Goal: Task Accomplishment & Management: Use online tool/utility

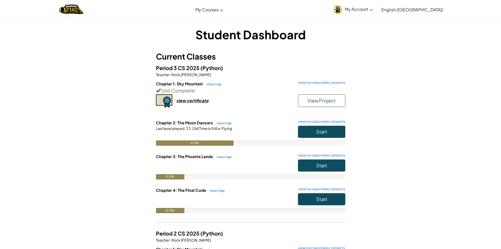
drag, startPoint x: 0, startPoint y: 0, endPoint x: 233, endPoint y: 134, distance: 269.2
drag, startPoint x: 233, startPoint y: 134, endPoint x: 237, endPoint y: 162, distance: 28.4
click at [237, 162] on div at bounding box center [250, 166] width 189 height 15
click at [324, 129] on span "Start" at bounding box center [321, 131] width 11 height 6
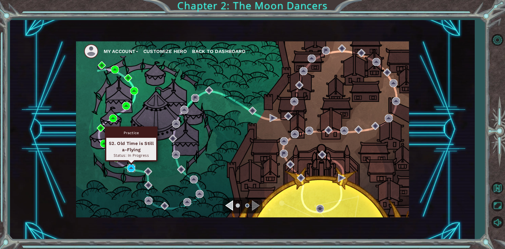
click at [131, 166] on img at bounding box center [131, 168] width 8 height 8
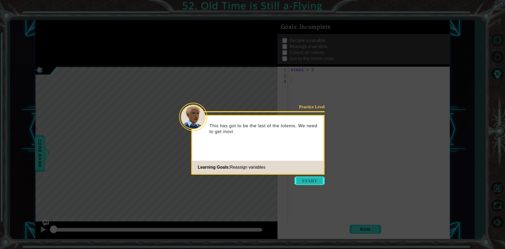
click at [322, 183] on button "Start" at bounding box center [310, 180] width 30 height 8
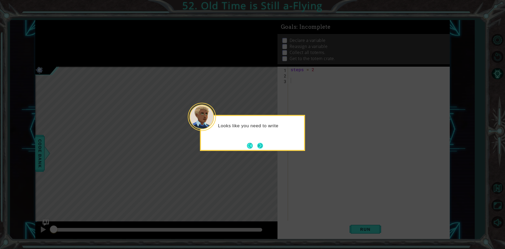
click at [263, 143] on button "Next" at bounding box center [260, 146] width 6 height 6
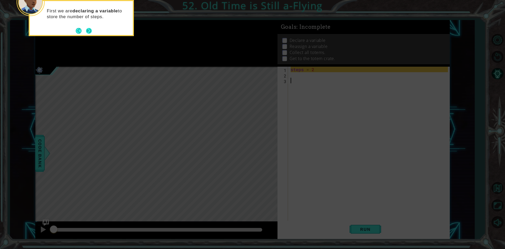
click at [87, 27] on footer at bounding box center [84, 31] width 16 height 8
click at [87, 28] on button "Next" at bounding box center [89, 31] width 6 height 6
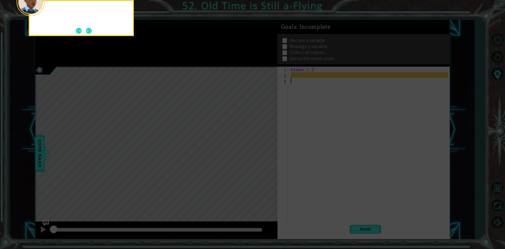
click at [87, 28] on button "Next" at bounding box center [89, 31] width 6 height 6
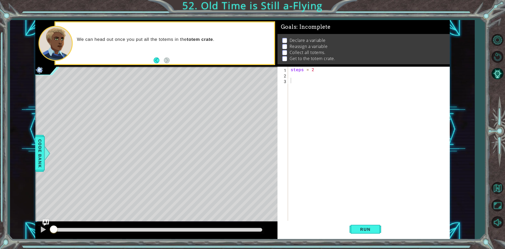
click at [310, 76] on div "steps = 2" at bounding box center [370, 150] width 161 height 166
type textarea ","
type textarea "steps = 2"
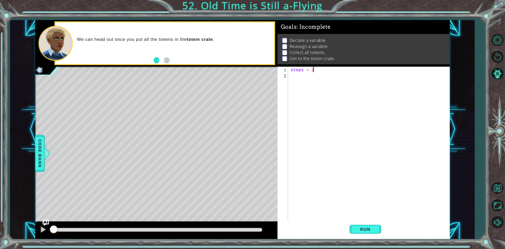
click at [296, 80] on div "steps = 2" at bounding box center [370, 150] width 161 height 166
type textarea "l"
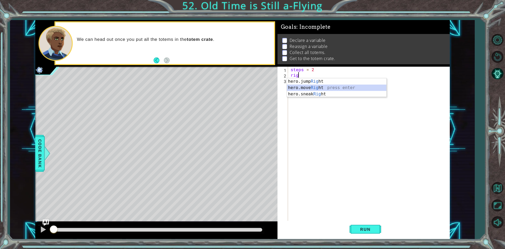
click at [304, 84] on div "hero.jump Rig ht press enter hero.move Rig ht press enter hero.sneak Rig ht pre…" at bounding box center [336, 94] width 99 height 32
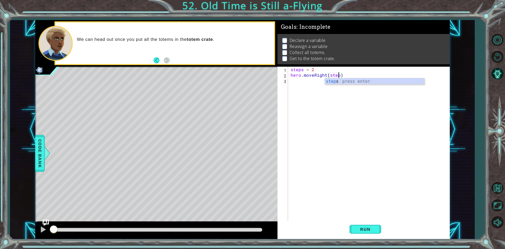
scroll to position [0, 3]
type textarea "hero.moveRight(steps)"
click at [301, 83] on div "steps = 2 hero . moveRight ( steps )" at bounding box center [370, 150] width 161 height 166
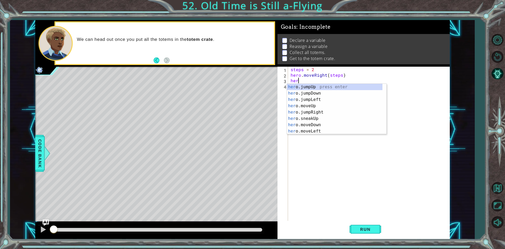
scroll to position [0, 0]
click at [310, 124] on div "hero .jumpUp press enter hero .jumpDown press enter hero .jumpLeft press enter …" at bounding box center [335, 115] width 96 height 63
type textarea "hero.moveDown(1)"
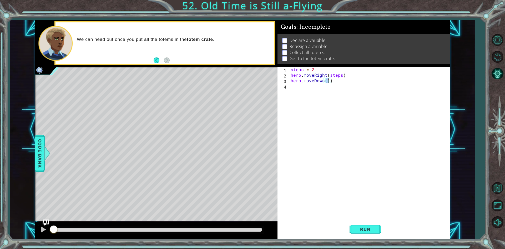
click at [318, 91] on div "steps = 2 hero . moveRight ( steps ) hero . moveDown ( 1 )" at bounding box center [370, 150] width 161 height 166
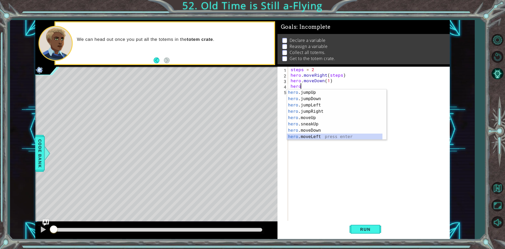
click at [308, 138] on div "hero .jumpUp press enter hero .jumpDown press enter hero .jumpLeft press enter …" at bounding box center [335, 120] width 96 height 63
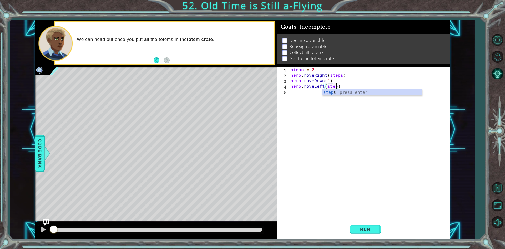
scroll to position [0, 3]
type textarea "hero.moveLeft(steps)"
click at [297, 93] on div "steps = 2 hero . moveRight ( steps ) hero . moveDown ( 1 ) hero . moveLeft ( st…" at bounding box center [370, 150] width 161 height 166
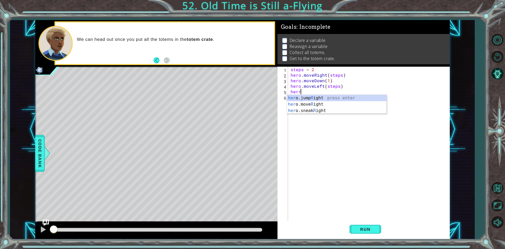
scroll to position [0, 0]
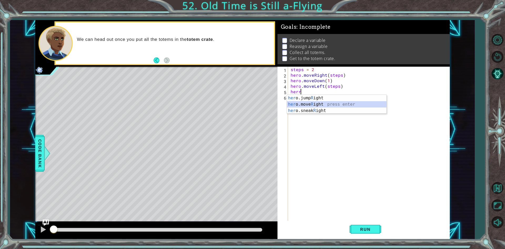
click at [326, 102] on div "her o.jump R ight press enter her o.move R ight press enter her o.sneak R ight …" at bounding box center [336, 111] width 99 height 32
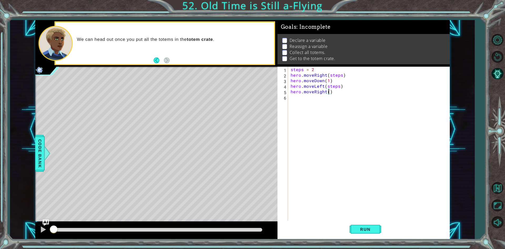
type textarea "hero.moveRight(4)"
click at [319, 106] on div "steps = 2 hero . moveRight ( steps ) hero . moveDown ( 1 ) hero . moveLeft ( st…" at bounding box center [370, 150] width 161 height 166
click at [338, 97] on div "steps = 2 hero . moveRight ( steps ) hero . moveDown ( 1 ) hero . moveLeft ( st…" at bounding box center [370, 150] width 161 height 166
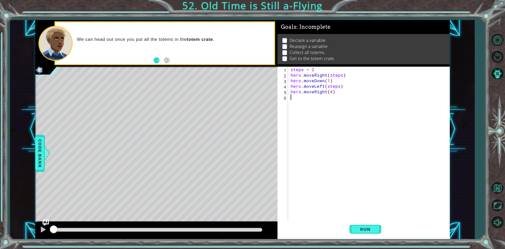
click at [335, 89] on div "steps = 2 hero . moveRight ( steps ) hero . moveDown ( 1 ) hero . moveLeft ( st…" at bounding box center [370, 150] width 161 height 166
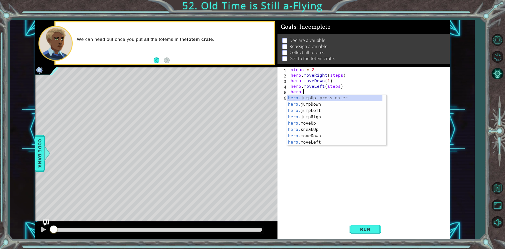
type textarea "h"
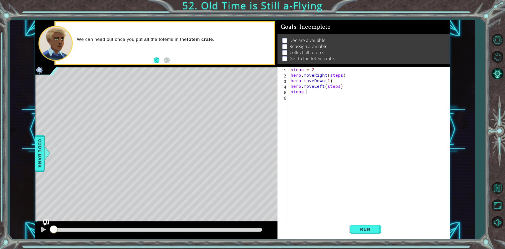
scroll to position [0, 1]
type textarea "steps = 4"
click at [305, 105] on div "steps = 2 hero . moveRight ( steps ) hero . moveDown ( 1 ) hero . moveLeft ( st…" at bounding box center [370, 150] width 161 height 166
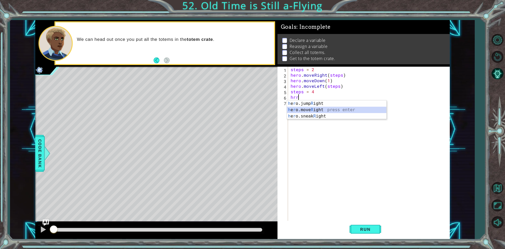
click at [315, 108] on div "h e r o.jump R ight press enter h e r o.move R ight press enter h e r o.sneak R…" at bounding box center [336, 116] width 99 height 32
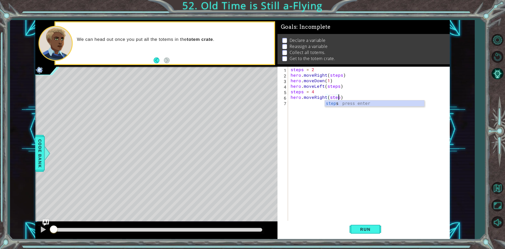
scroll to position [0, 3]
type textarea "hero.moveRight(steps)"
click at [316, 103] on div "steps = 2 hero . moveRight ( steps ) hero . moveDown ( 1 ) hero . moveLeft ( st…" at bounding box center [370, 150] width 161 height 166
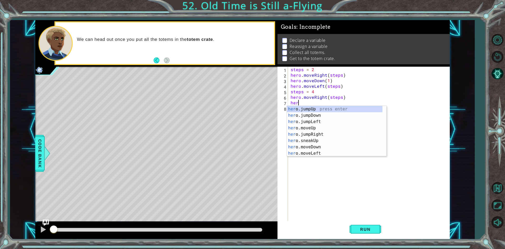
scroll to position [0, 0]
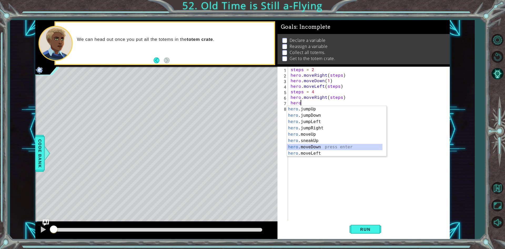
click at [313, 144] on div "hero .jumpUp press enter hero .jumpDown press enter hero .jumpLeft press enter …" at bounding box center [335, 137] width 96 height 63
type textarea "hero.moveDown(1)"
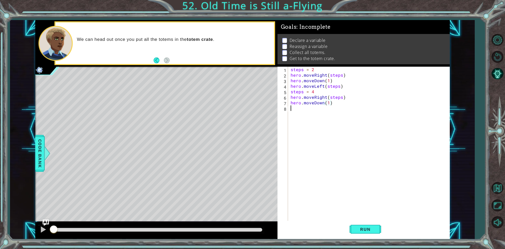
click at [290, 106] on div "steps = 2 hero . moveRight ( steps ) hero . moveDown ( 1 ) hero . moveLeft ( st…" at bounding box center [370, 150] width 161 height 166
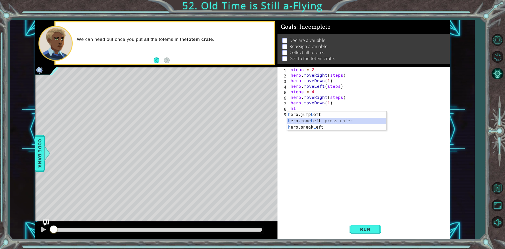
click at [294, 121] on div "h ero.jump L eft press enter h ero.move L eft press enter h ero.sneak L eft pre…" at bounding box center [336, 127] width 99 height 32
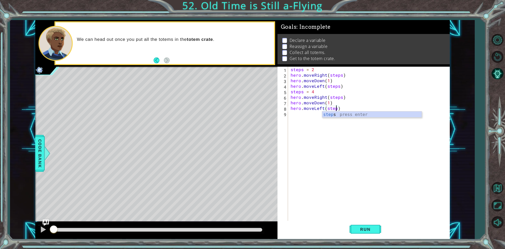
type textarea "hero.moveLeft(steps)"
click at [303, 120] on div "steps = 2 hero . moveRight ( steps ) hero . moveDown ( 1 ) hero . moveLeft ( st…" at bounding box center [370, 150] width 161 height 166
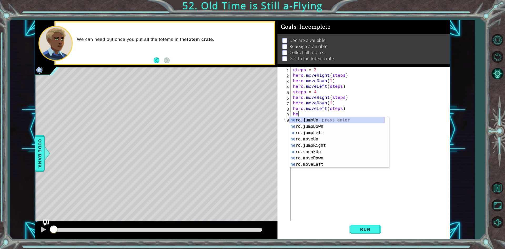
type textarea "h"
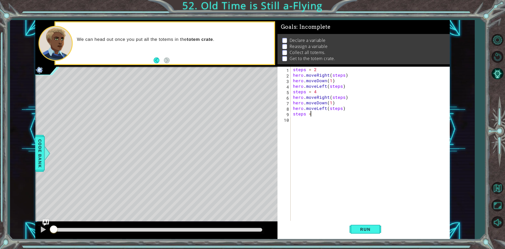
scroll to position [0, 1]
type textarea "steps = 6"
click at [303, 120] on div "steps = 2 hero . moveRight ( steps ) hero . moveDown ( 1 ) hero . moveLeft ( st…" at bounding box center [371, 150] width 159 height 166
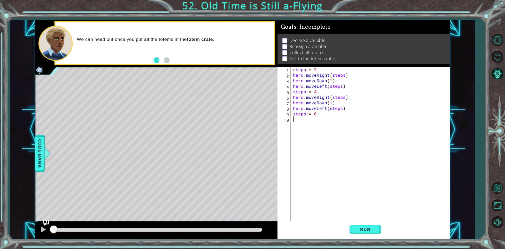
click at [336, 119] on div "steps = 2 hero . moveRight ( steps ) hero . moveDown ( 1 ) hero . moveLeft ( st…" at bounding box center [371, 150] width 159 height 166
click at [318, 117] on div "steps = 2 hero . moveRight ( steps ) hero . moveDown ( 1 ) hero . moveLeft ( st…" at bounding box center [371, 150] width 159 height 166
click at [320, 116] on div "steps = 2 hero . moveRight ( steps ) hero . moveDown ( 1 ) hero . moveLeft ( st…" at bounding box center [371, 150] width 159 height 166
type textarea "steps = 6"
click at [292, 125] on div "steps = 2 hero . moveRight ( steps ) hero . moveDown ( 1 ) hero . moveLeft ( st…" at bounding box center [371, 150] width 159 height 166
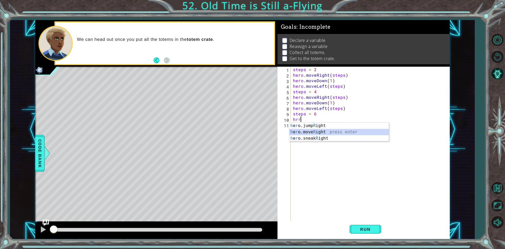
click at [313, 132] on div "h e r o.jump R ight press enter h e r o.move R ight press enter h e r o.sneak R…" at bounding box center [338, 138] width 99 height 32
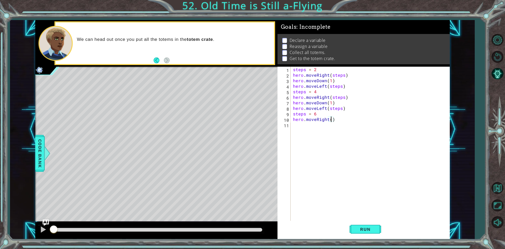
scroll to position [0, 2]
type textarea "hero.moveRight(steps)"
click at [297, 129] on div "steps = 2 hero . moveRight ( steps ) hero . moveDown ( 1 ) hero . moveLeft ( st…" at bounding box center [371, 150] width 159 height 166
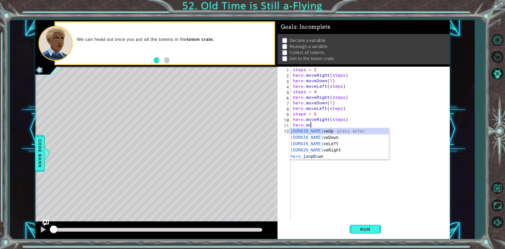
scroll to position [0, 1]
click at [324, 138] on div "[DOMAIN_NAME] veUp press enter [DOMAIN_NAME] veDown press enter [DOMAIN_NAME] v…" at bounding box center [338, 150] width 99 height 44
type textarea "hero.moveDown(1)"
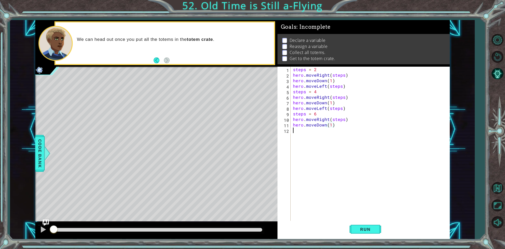
click at [324, 138] on div "steps = 2 hero . moveRight ( steps ) hero . moveDown ( 1 ) hero . moveLeft ( st…" at bounding box center [371, 150] width 159 height 166
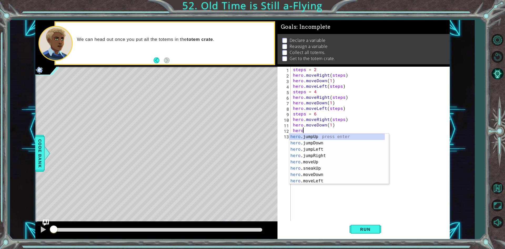
scroll to position [0, 1]
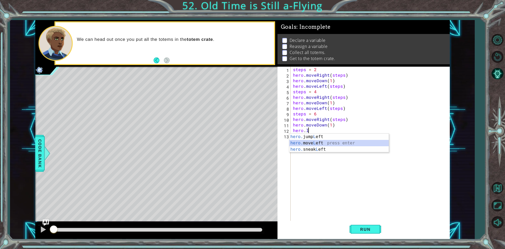
click at [318, 140] on div "hero. jump L eft press enter hero. move L eft press enter hero. sneak L eft pre…" at bounding box center [338, 149] width 99 height 32
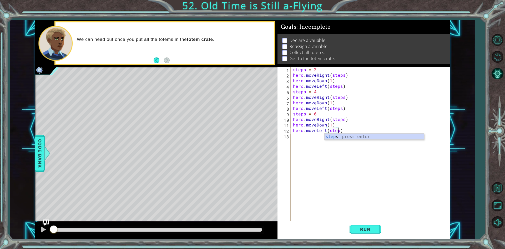
type textarea "hero.moveLeft(steps)"
click at [363, 139] on div "steps = 2 hero . moveRight ( steps ) hero . moveDown ( 1 ) hero . moveLeft ( st…" at bounding box center [371, 150] width 159 height 166
click at [375, 230] on span "Run" at bounding box center [365, 228] width 21 height 5
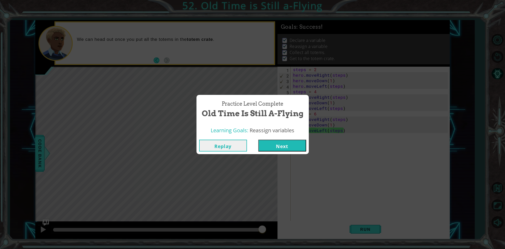
click button "Next" at bounding box center [282, 145] width 48 height 12
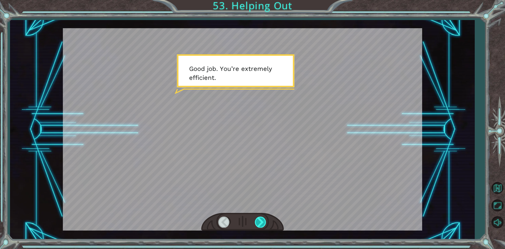
click at [259, 224] on div at bounding box center [261, 221] width 12 height 11
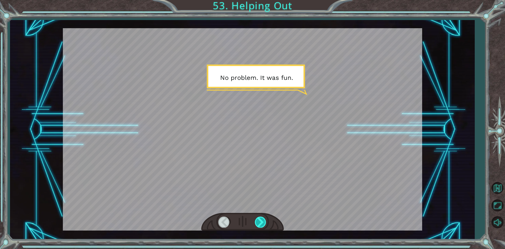
click at [259, 224] on div at bounding box center [261, 221] width 12 height 11
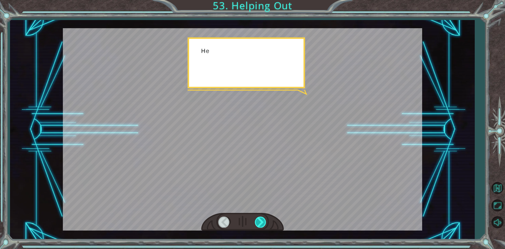
click at [259, 224] on div at bounding box center [261, 221] width 12 height 11
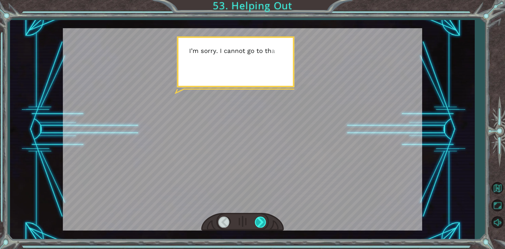
click at [259, 224] on div at bounding box center [261, 221] width 12 height 11
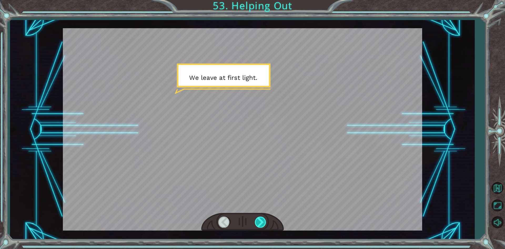
click at [259, 224] on div at bounding box center [261, 221] width 12 height 11
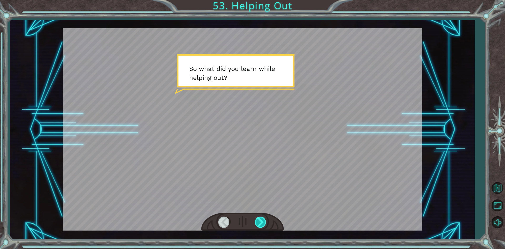
click at [259, 224] on div at bounding box center [261, 221] width 12 height 11
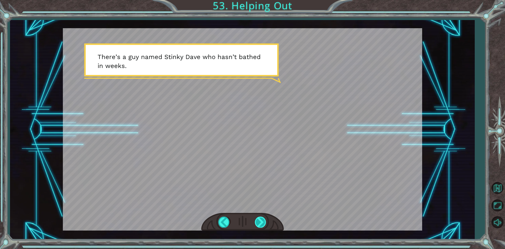
click at [259, 224] on div at bounding box center [261, 221] width 12 height 11
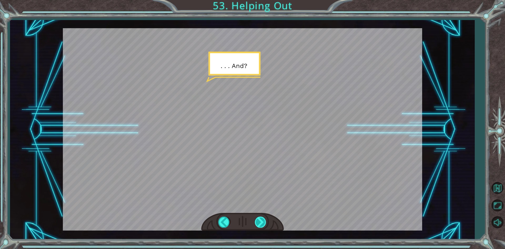
click at [259, 224] on div at bounding box center [261, 221] width 12 height 11
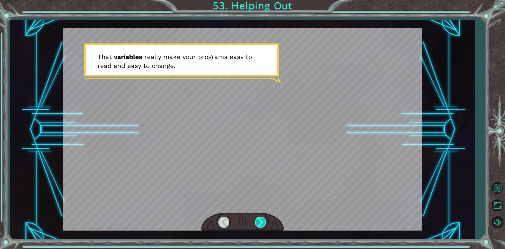
click at [259, 224] on div at bounding box center [261, 221] width 12 height 11
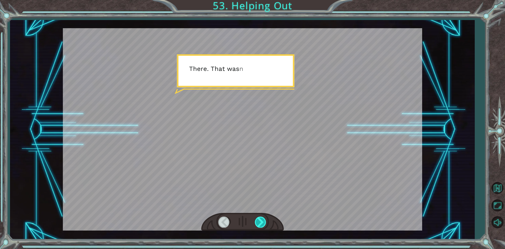
click at [259, 224] on div at bounding box center [261, 221] width 12 height 11
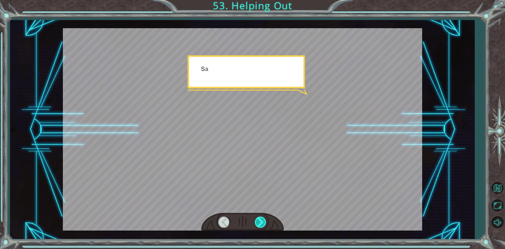
click at [259, 224] on div at bounding box center [261, 221] width 12 height 11
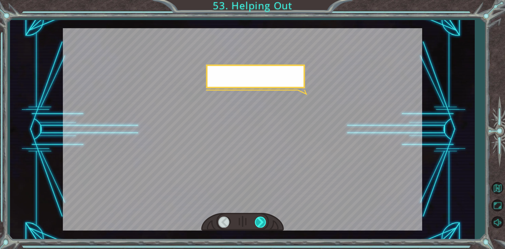
click at [259, 224] on div at bounding box center [261, 221] width 12 height 11
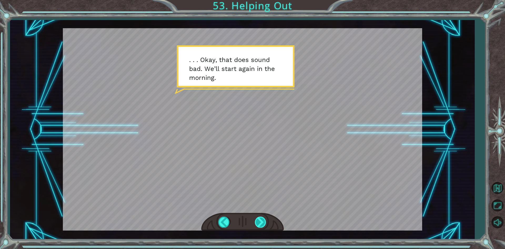
click at [259, 224] on div at bounding box center [261, 221] width 12 height 11
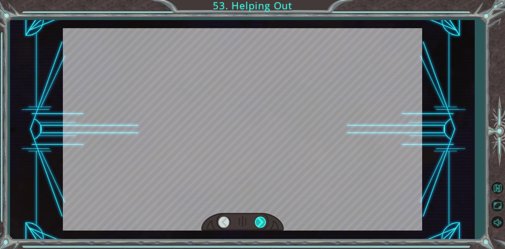
click at [259, 224] on div at bounding box center [261, 221] width 12 height 11
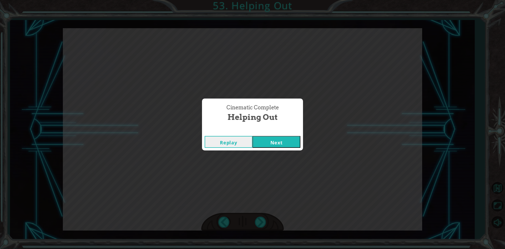
click at [271, 140] on button "Next" at bounding box center [277, 142] width 48 height 12
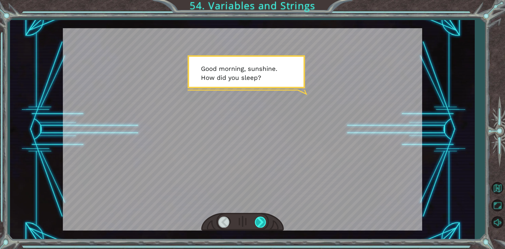
click at [261, 222] on div at bounding box center [261, 221] width 12 height 11
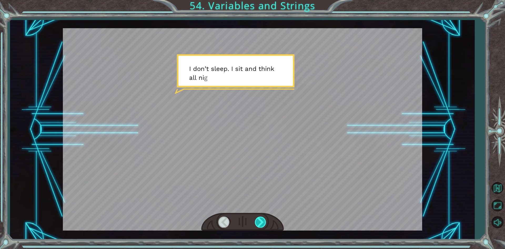
click at [261, 222] on div at bounding box center [261, 221] width 12 height 11
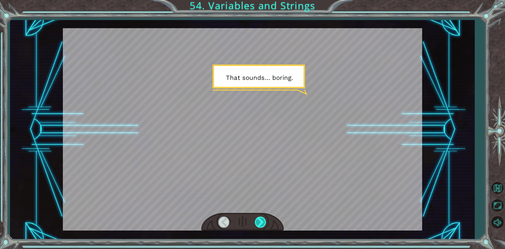
click at [261, 222] on div at bounding box center [261, 221] width 12 height 11
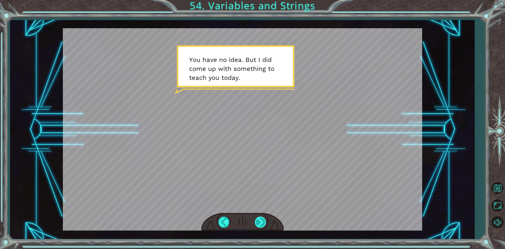
click at [261, 222] on div at bounding box center [261, 221] width 12 height 11
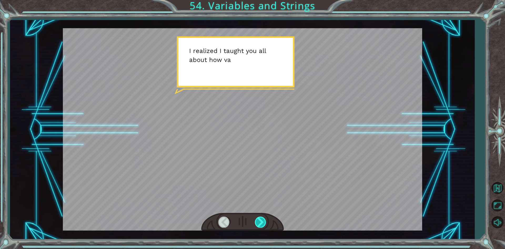
click at [261, 222] on div at bounding box center [261, 221] width 12 height 11
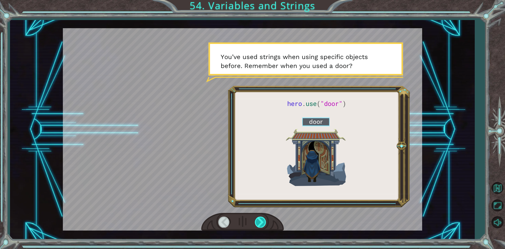
click at [261, 222] on div at bounding box center [261, 221] width 12 height 11
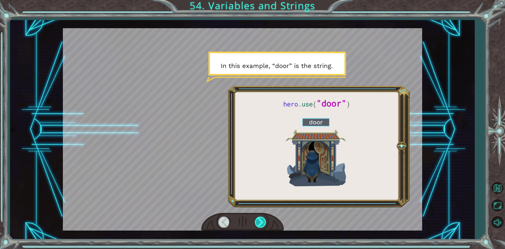
click at [261, 222] on div at bounding box center [261, 221] width 12 height 11
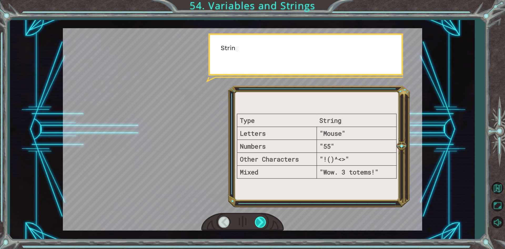
click at [261, 222] on div at bounding box center [261, 221] width 12 height 11
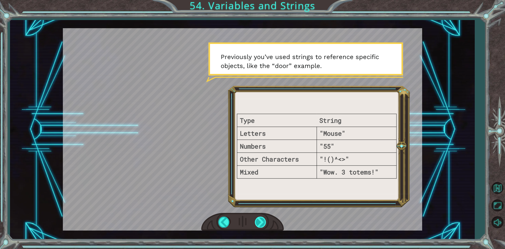
click at [265, 218] on div at bounding box center [261, 221] width 12 height 11
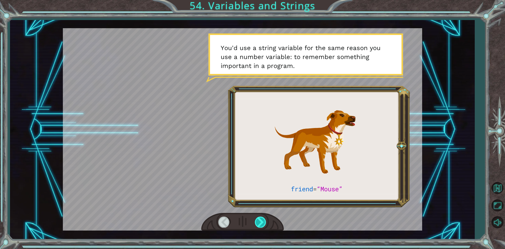
click at [265, 218] on div at bounding box center [261, 221] width 12 height 11
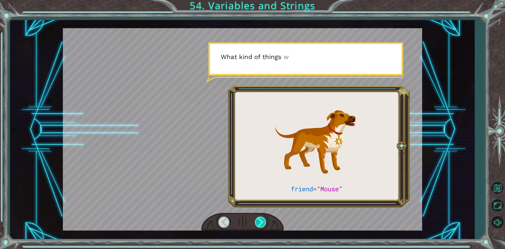
click at [265, 218] on div at bounding box center [261, 221] width 12 height 11
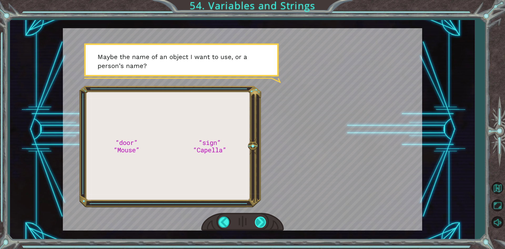
click at [265, 218] on div at bounding box center [261, 221] width 12 height 11
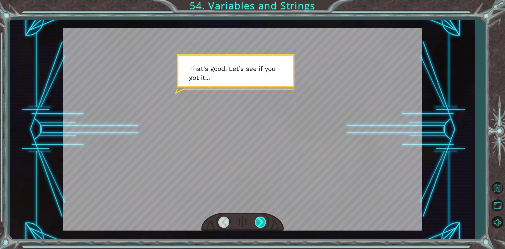
click at [265, 218] on div at bounding box center [261, 221] width 12 height 11
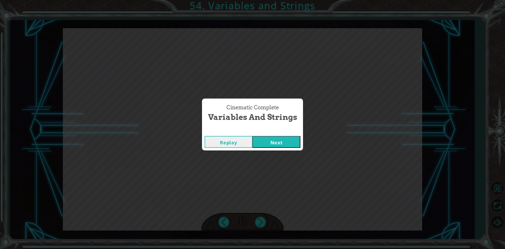
click at [293, 138] on button "Next" at bounding box center [277, 142] width 48 height 12
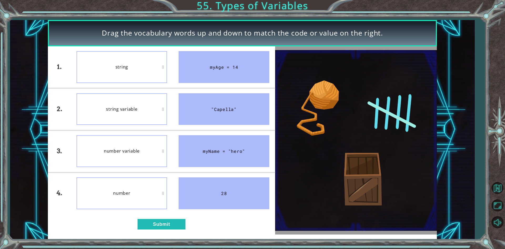
click at [142, 156] on div "number variable" at bounding box center [122, 151] width 91 height 32
click at [149, 100] on div "string variable" at bounding box center [122, 109] width 91 height 32
click at [177, 227] on button "Submit" at bounding box center [162, 224] width 48 height 11
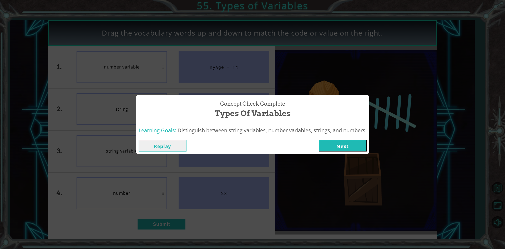
click at [351, 144] on button "Next" at bounding box center [343, 145] width 48 height 12
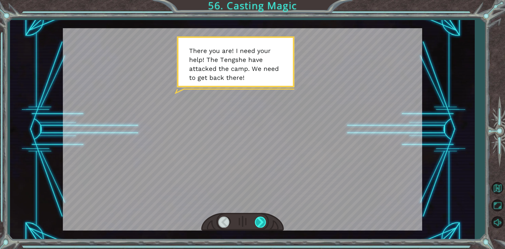
click at [261, 220] on div at bounding box center [261, 221] width 12 height 11
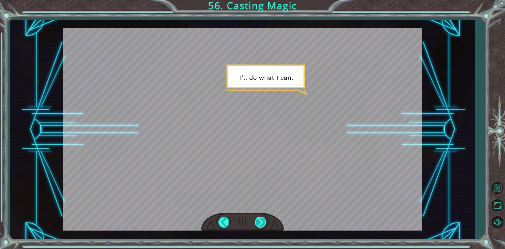
click at [261, 220] on div at bounding box center [261, 221] width 12 height 11
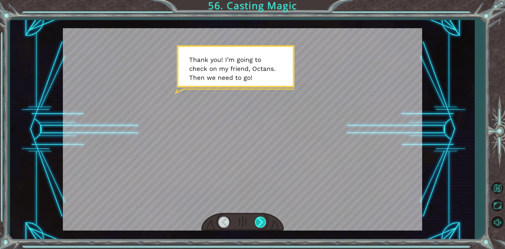
click at [261, 220] on div at bounding box center [261, 221] width 12 height 11
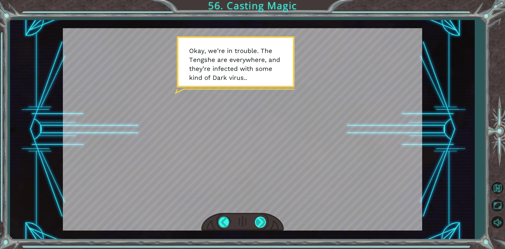
click at [261, 220] on div at bounding box center [261, 221] width 12 height 11
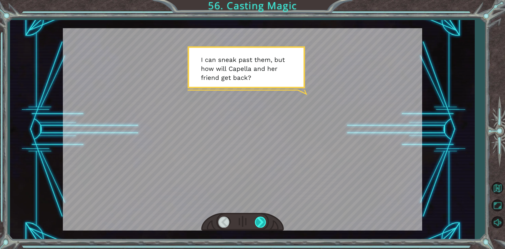
click at [261, 220] on div at bounding box center [261, 221] width 12 height 11
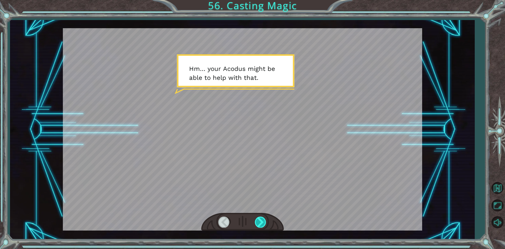
click at [261, 220] on div at bounding box center [261, 221] width 12 height 11
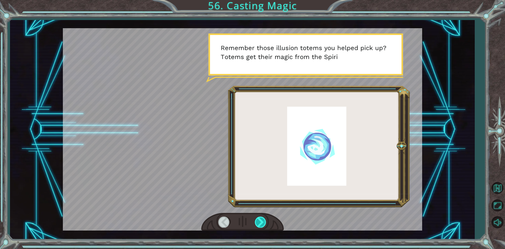
click at [261, 220] on div at bounding box center [261, 221] width 12 height 11
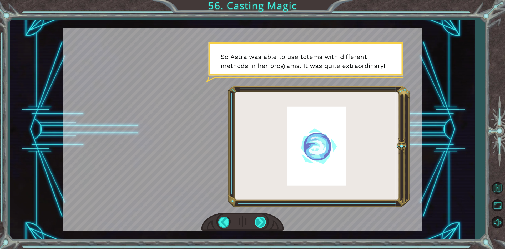
click at [259, 219] on div at bounding box center [261, 221] width 12 height 11
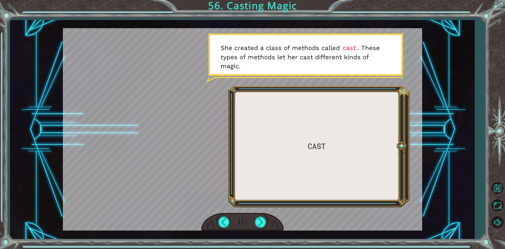
click at [256, 216] on div at bounding box center [242, 222] width 83 height 18
click at [258, 220] on div at bounding box center [261, 221] width 12 height 11
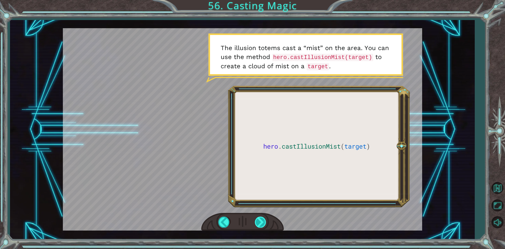
click at [260, 220] on div at bounding box center [261, 221] width 12 height 11
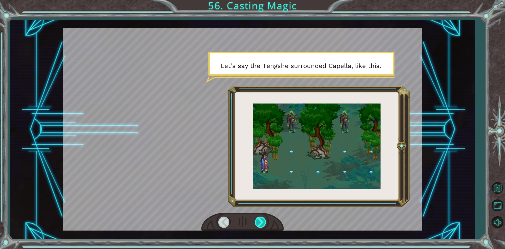
click at [260, 220] on div at bounding box center [261, 221] width 12 height 11
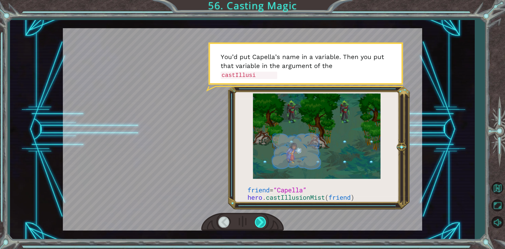
click at [260, 220] on div at bounding box center [261, 221] width 12 height 11
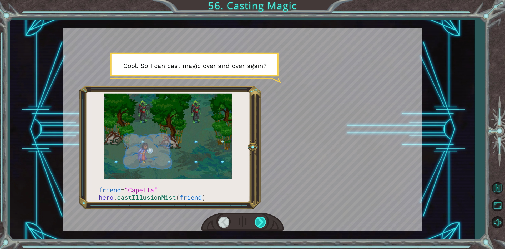
click at [260, 220] on div at bounding box center [261, 221] width 12 height 11
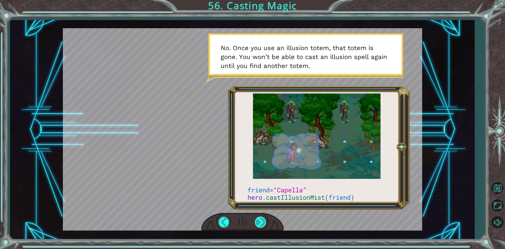
click at [260, 220] on div at bounding box center [261, 221] width 12 height 11
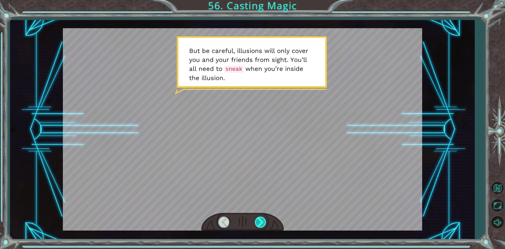
click at [260, 220] on div at bounding box center [261, 221] width 12 height 11
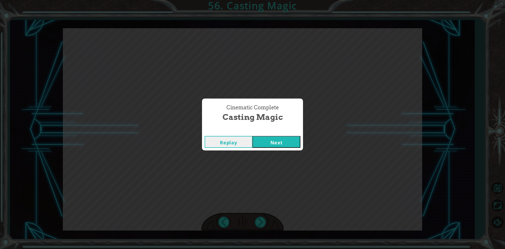
click at [253, 138] on button "Next" at bounding box center [277, 142] width 48 height 12
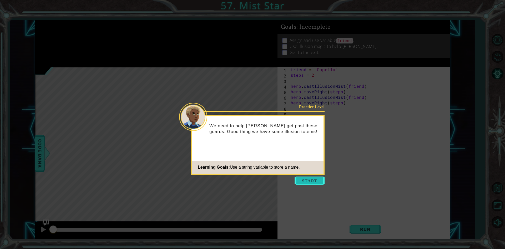
click at [311, 179] on button "Start" at bounding box center [310, 180] width 30 height 8
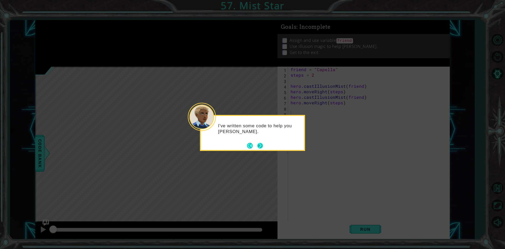
click at [260, 147] on button "Next" at bounding box center [260, 146] width 6 height 6
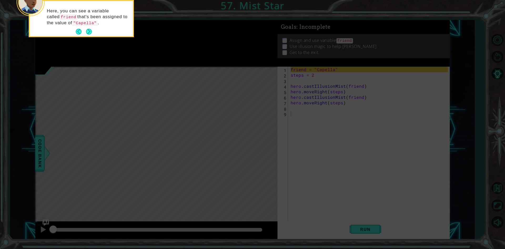
click at [89, 23] on code ""Capella"" at bounding box center [85, 23] width 26 height 6
click at [86, 29] on button "Next" at bounding box center [89, 32] width 6 height 6
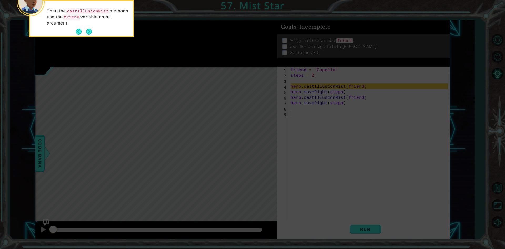
click at [86, 29] on button "Next" at bounding box center [89, 32] width 6 height 6
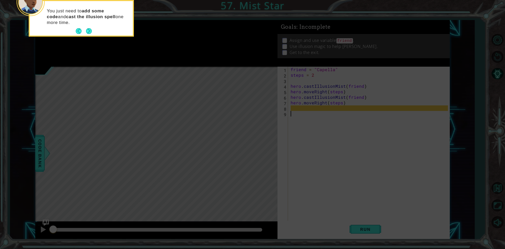
click at [86, 29] on button "Next" at bounding box center [89, 31] width 6 height 6
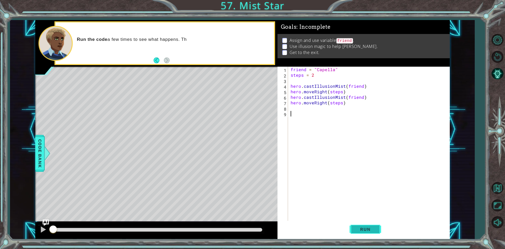
click at [360, 232] on button "Run" at bounding box center [366, 228] width 32 height 17
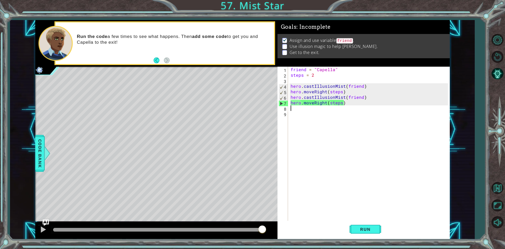
type textarea "hero.moveRight(steps)"
type textarea "hero.castIllusionMist(friend)"
type textarea "steps = 2"
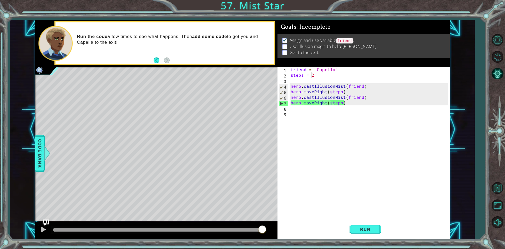
type textarea "steps = 2"
type textarea "hero.castIllusionMist(friend)"
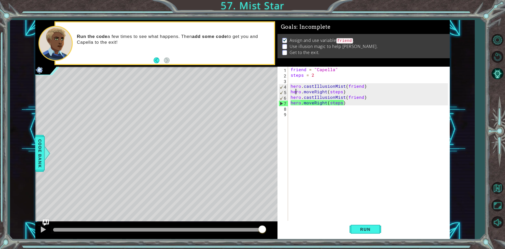
type textarea "hero.castIllusionMist(friend)"
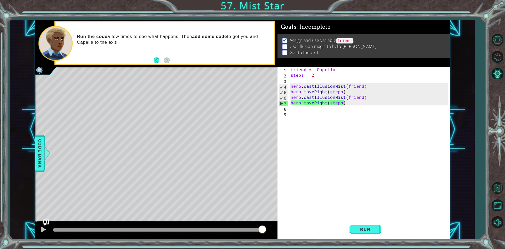
type textarea "steps = 2"
type textarea "hero.moveRight(steps)"
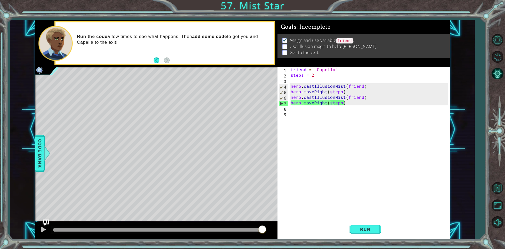
type textarea "hero.moveRight(steps)"
type textarea "hero.castIllusionMist(friend)"
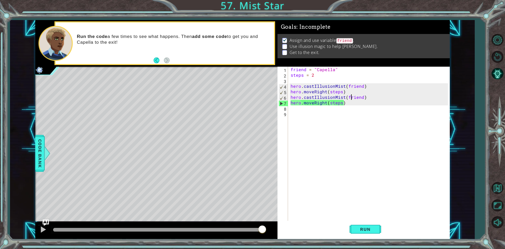
type textarea "hero.moveRight(steps)"
type textarea "hero.castIllusionMist(friend)"
type textarea "hero.moveRight(steps)"
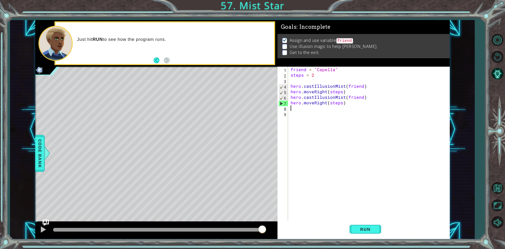
click at [294, 110] on div "friend = "Capella" steps = 2 hero . castIllusionMist ( friend ) hero . moveRigh…" at bounding box center [370, 150] width 161 height 166
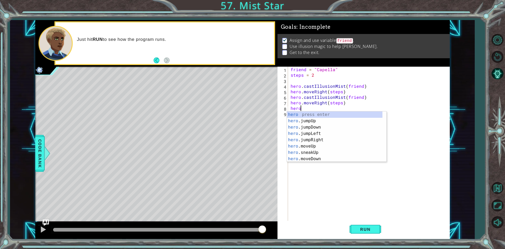
scroll to position [0, 1]
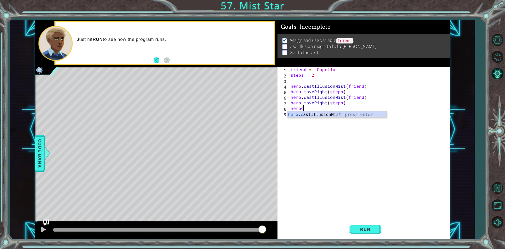
type textarea "hero.castIllusionMist(friend)"
click at [294, 110] on div "friend = "Capella" steps = 2 hero . castIllusionMist ( friend ) hero . moveRigh…" at bounding box center [370, 150] width 161 height 166
click at [297, 113] on div "friend = "Capella" steps = 2 hero . castIllusionMist ( friend ) hero . moveRigh…" at bounding box center [370, 150] width 161 height 166
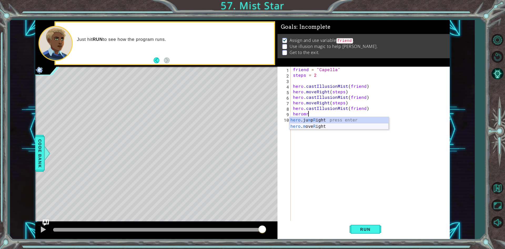
click at [314, 126] on div "hero .ju m p R ight press enter hero . m ove R ight press enter" at bounding box center [338, 129] width 99 height 25
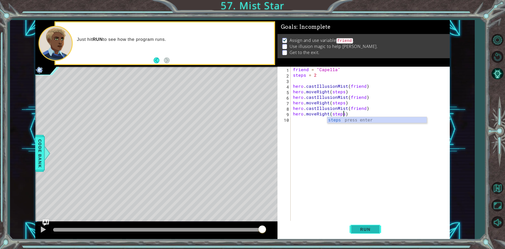
type textarea "hero.moveRight(steps)"
click at [370, 229] on span "Run" at bounding box center [365, 228] width 21 height 5
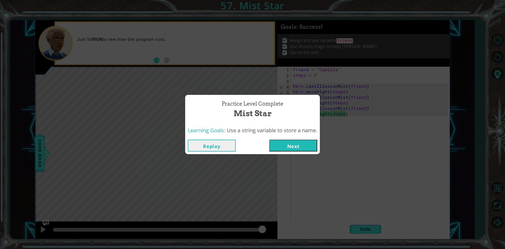
click at [281, 145] on button "Next" at bounding box center [293, 145] width 48 height 12
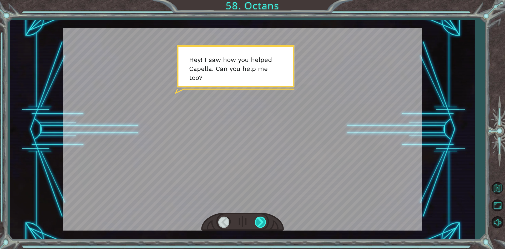
click at [265, 224] on div at bounding box center [261, 221] width 12 height 11
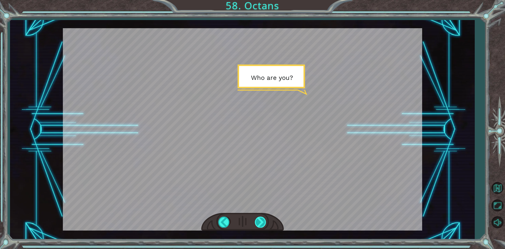
click at [265, 224] on div at bounding box center [261, 221] width 12 height 11
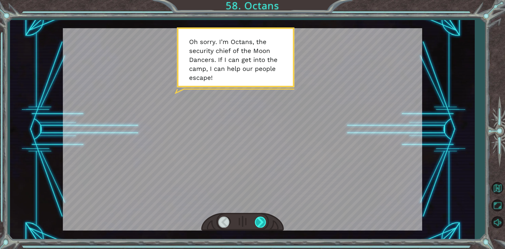
click at [265, 224] on div at bounding box center [261, 221] width 12 height 11
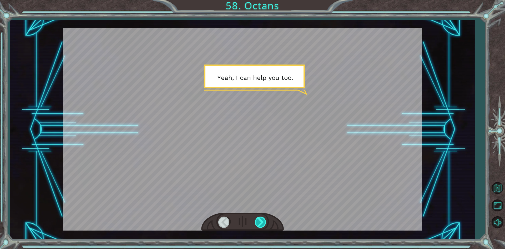
click at [265, 224] on div at bounding box center [261, 221] width 12 height 11
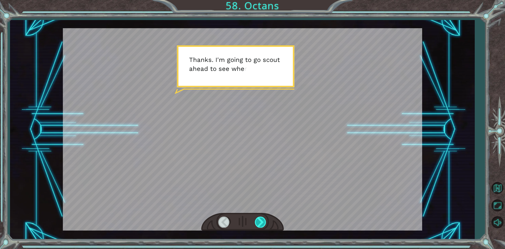
click at [265, 224] on div at bounding box center [261, 221] width 12 height 11
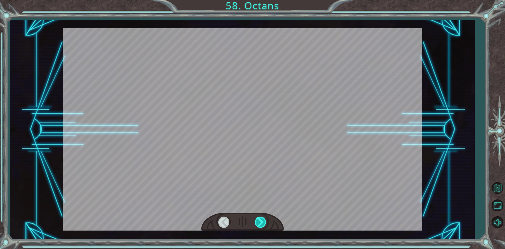
click at [265, 224] on div at bounding box center [261, 221] width 12 height 11
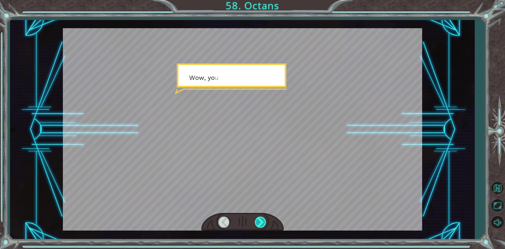
click at [265, 224] on div at bounding box center [261, 221] width 12 height 11
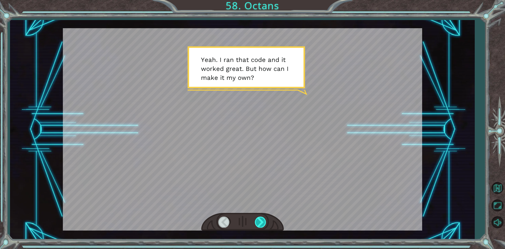
click at [265, 224] on div at bounding box center [261, 221] width 12 height 11
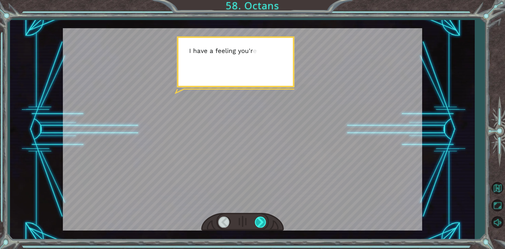
click at [265, 224] on div at bounding box center [261, 221] width 12 height 11
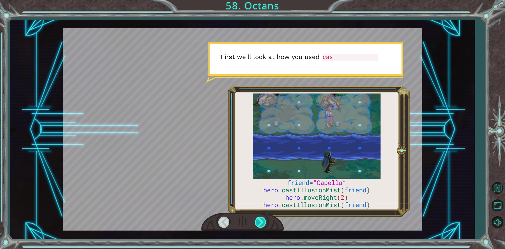
click at [265, 224] on div at bounding box center [261, 221] width 12 height 11
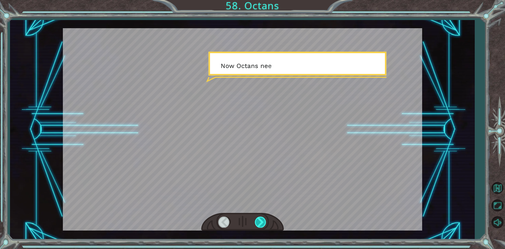
click at [265, 224] on div at bounding box center [261, 221] width 12 height 11
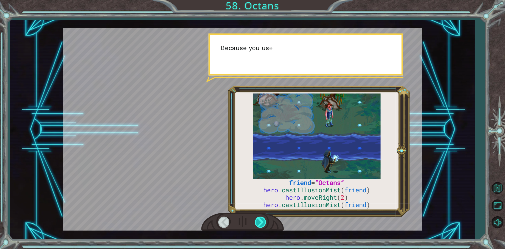
click at [265, 224] on div at bounding box center [261, 221] width 12 height 11
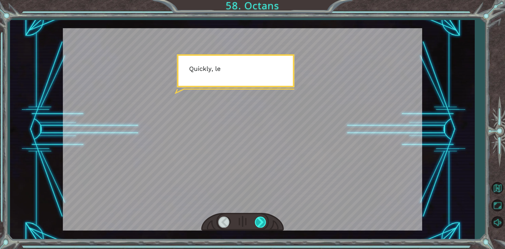
click at [265, 224] on div at bounding box center [261, 221] width 12 height 11
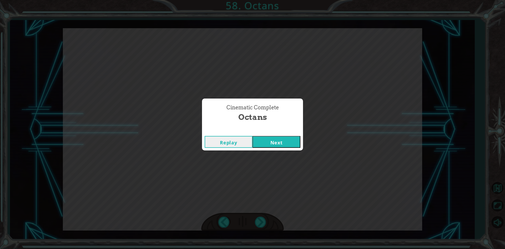
click at [256, 144] on button "Next" at bounding box center [277, 142] width 48 height 12
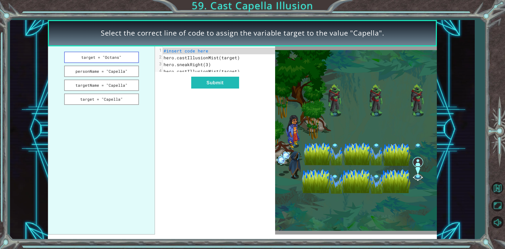
click at [83, 62] on button "target = "Octans"" at bounding box center [101, 57] width 75 height 11
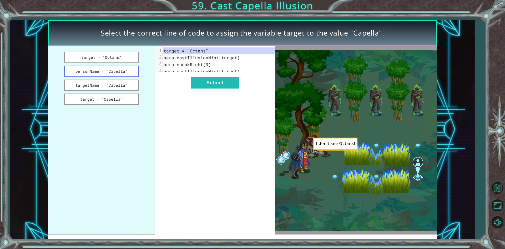
click at [91, 73] on button "personName = "Capella"" at bounding box center [101, 71] width 75 height 11
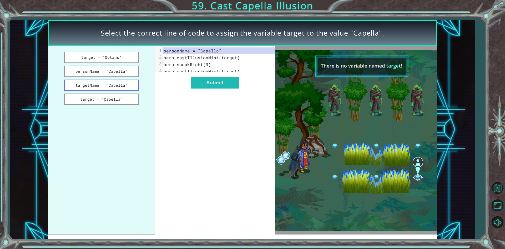
click at [97, 84] on button "targetName = "Capella"" at bounding box center [101, 84] width 75 height 11
click at [98, 87] on button "targetName = "Capella"" at bounding box center [101, 84] width 75 height 11
click at [100, 75] on button "personName = "Capella"" at bounding box center [101, 71] width 75 height 11
click at [102, 87] on button "targetName = "Capella"" at bounding box center [101, 84] width 75 height 11
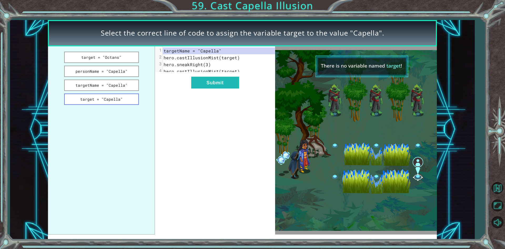
click at [102, 97] on button "target = "Capella"" at bounding box center [101, 98] width 75 height 11
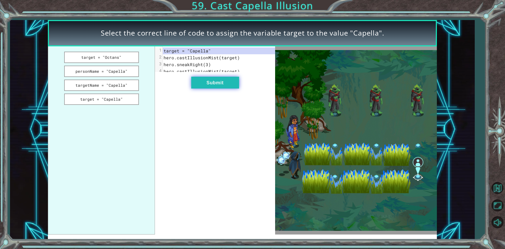
click at [231, 86] on button "Submit" at bounding box center [215, 83] width 48 height 12
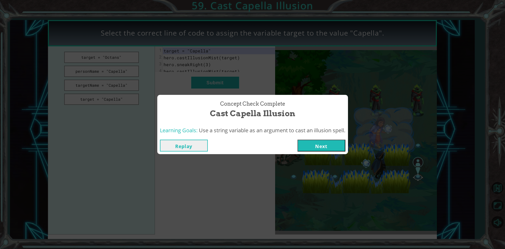
click at [333, 146] on button "Next" at bounding box center [322, 145] width 48 height 12
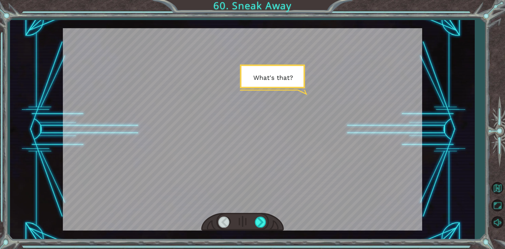
drag, startPoint x: 263, startPoint y: 219, endPoint x: 266, endPoint y: 250, distance: 30.9
click at [266, 248] on html "Temporary Text W h a t ' s t h a t ? T h e T e n g s h e a r e g e t t i n g c …" at bounding box center [252, 124] width 505 height 249
click at [266, 220] on div at bounding box center [261, 221] width 12 height 11
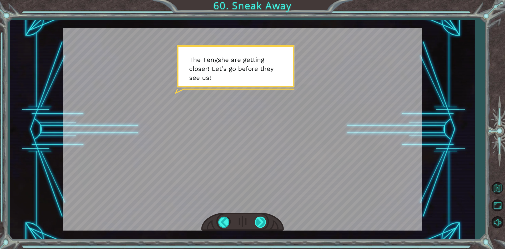
click at [266, 220] on div at bounding box center [261, 221] width 12 height 11
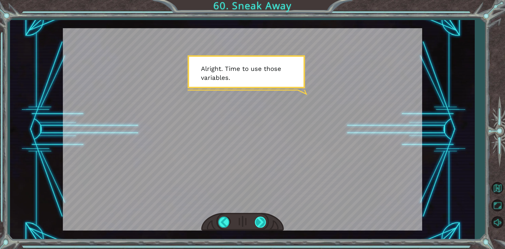
click at [266, 220] on div at bounding box center [261, 221] width 12 height 11
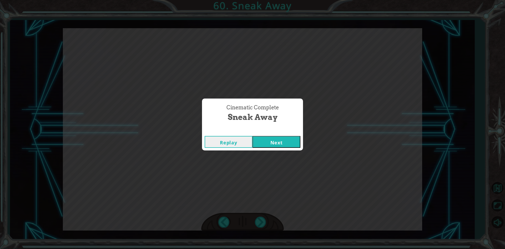
click at [280, 139] on button "Next" at bounding box center [277, 142] width 48 height 12
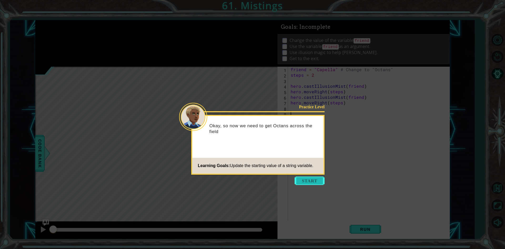
click at [316, 183] on button "Start" at bounding box center [310, 180] width 30 height 8
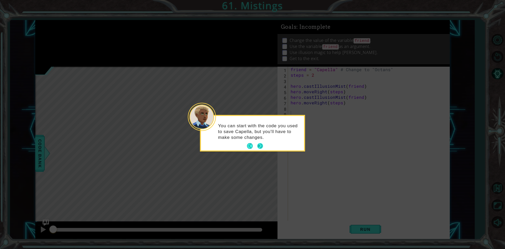
click at [263, 148] on button "Next" at bounding box center [260, 146] width 6 height 6
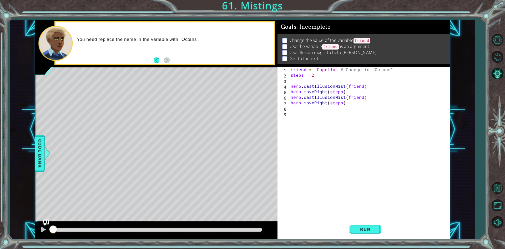
drag, startPoint x: 194, startPoint y: 163, endPoint x: 293, endPoint y: 130, distance: 104.2
click at [234, 156] on div "Level Map" at bounding box center [156, 144] width 243 height 155
drag, startPoint x: 150, startPoint y: 14, endPoint x: 171, endPoint y: 72, distance: 62.0
click at [160, 49] on div "You need replace the name in the variable with "Octans"." at bounding box center [165, 43] width 218 height 42
click at [239, 138] on div "Level Map" at bounding box center [156, 144] width 243 height 155
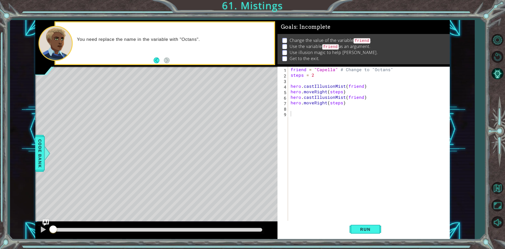
click at [239, 138] on div "Level Map" at bounding box center [156, 144] width 243 height 155
click at [201, 200] on div "Level Map" at bounding box center [156, 144] width 243 height 155
click at [176, 122] on div "Level Map" at bounding box center [156, 144] width 243 height 155
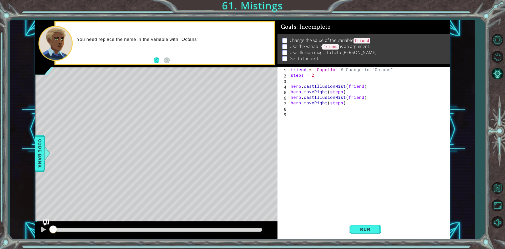
drag, startPoint x: 176, startPoint y: 122, endPoint x: 171, endPoint y: 114, distance: 9.1
click at [172, 117] on div "Level Map" at bounding box center [156, 144] width 243 height 155
click at [171, 114] on div "Level Map" at bounding box center [156, 144] width 243 height 155
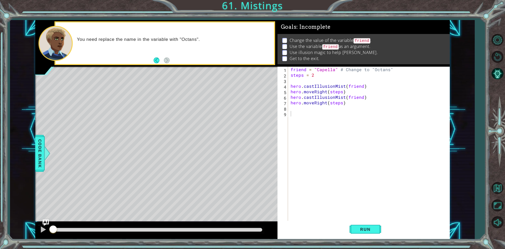
click at [171, 114] on div "Level Map" at bounding box center [156, 144] width 243 height 155
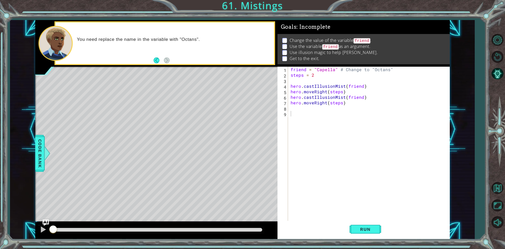
click at [171, 114] on div "Level Map" at bounding box center [156, 144] width 243 height 155
drag, startPoint x: 171, startPoint y: 114, endPoint x: 172, endPoint y: 99, distance: 15.6
click at [172, 102] on div "Level Map" at bounding box center [156, 144] width 243 height 155
click at [172, 98] on div "Level Map" at bounding box center [156, 144] width 243 height 155
drag, startPoint x: 172, startPoint y: 98, endPoint x: 166, endPoint y: 118, distance: 20.5
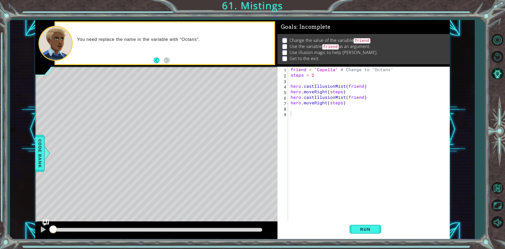
click at [165, 119] on div "Level Map" at bounding box center [156, 144] width 243 height 155
click at [166, 118] on div "Level Map" at bounding box center [156, 144] width 243 height 155
drag, startPoint x: 194, startPoint y: 132, endPoint x: 190, endPoint y: 134, distance: 4.5
click at [190, 134] on div "Level Map" at bounding box center [156, 144] width 243 height 155
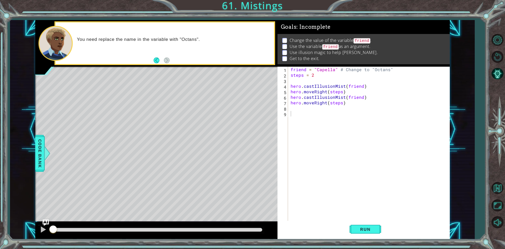
click at [197, 140] on div "Level Map" at bounding box center [156, 144] width 243 height 155
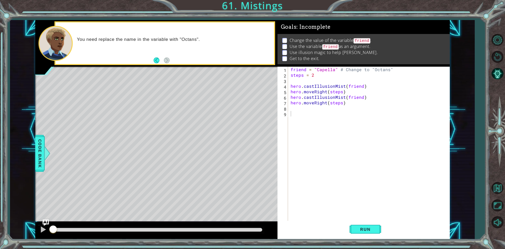
click at [197, 140] on div "Level Map" at bounding box center [156, 144] width 243 height 155
click at [144, 132] on div "Level Map" at bounding box center [156, 144] width 243 height 155
drag, startPoint x: 144, startPoint y: 132, endPoint x: 147, endPoint y: 134, distance: 3.4
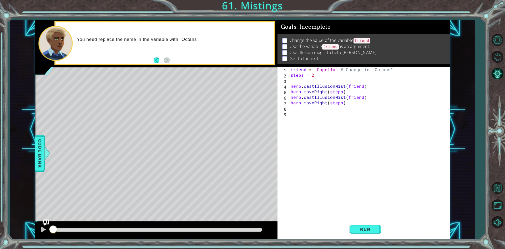
click at [144, 133] on div "Level Map" at bounding box center [156, 144] width 243 height 155
click at [147, 134] on div "Level Map" at bounding box center [156, 144] width 243 height 155
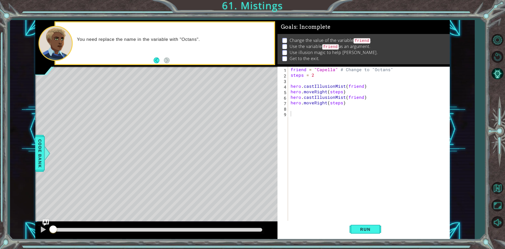
click at [147, 134] on div "Level Map" at bounding box center [156, 144] width 243 height 155
drag, startPoint x: 150, startPoint y: 134, endPoint x: 277, endPoint y: 210, distance: 147.8
click at [264, 196] on div "Level Map" at bounding box center [156, 144] width 243 height 155
click at [277, 210] on div "Level Map" at bounding box center [156, 144] width 243 height 155
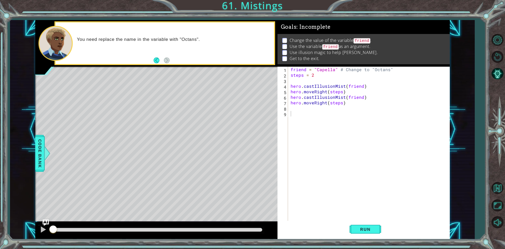
click at [277, 210] on div "Level Map" at bounding box center [156, 144] width 243 height 155
click at [179, 128] on div "Level Map" at bounding box center [156, 144] width 243 height 155
drag, startPoint x: 63, startPoint y: 93, endPoint x: 97, endPoint y: 39, distance: 64.0
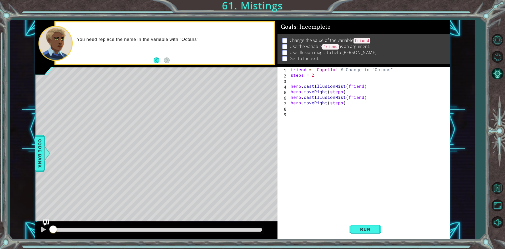
click at [85, 59] on div "methods hero use(thing) moveUp(steps) moveDown(steps) moveLeft(steps) moveRight…" at bounding box center [242, 129] width 415 height 219
